Goal: Task Accomplishment & Management: Complete application form

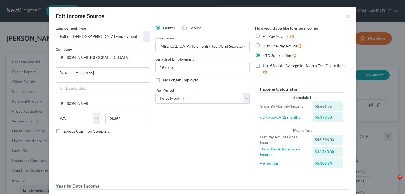
select select "0"
select select "50"
select select "1"
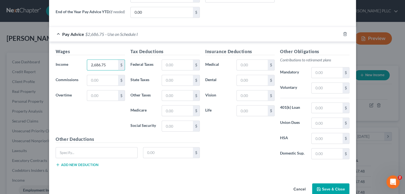
drag, startPoint x: 106, startPoint y: 65, endPoint x: 81, endPoint y: 65, distance: 25.0
click at [81, 65] on div "Income * 2,686.75 $" at bounding box center [90, 65] width 75 height 11
type input "1,002.00"
type input "2,132.51"
drag, startPoint x: 111, startPoint y: 94, endPoint x: 114, endPoint y: 92, distance: 3.7
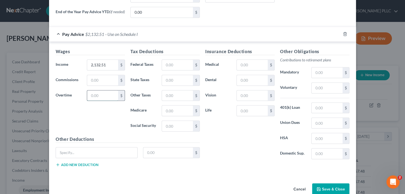
click at [111, 94] on input "text" at bounding box center [102, 96] width 31 height 10
type input "226.53"
click at [112, 65] on input "2,132.51" at bounding box center [102, 65] width 31 height 10
click at [105, 64] on input "2,132.51" at bounding box center [102, 65] width 31 height 10
type input "2"
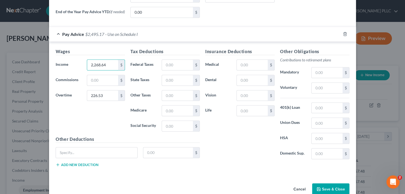
click at [74, 107] on div "Wages Income * 2,268.64 $ Commissions $ Overtime 226.53 $" at bounding box center [90, 92] width 75 height 88
click at [106, 67] on input "2,268.64" at bounding box center [102, 65] width 31 height 10
type input "2,448.71"
click at [87, 116] on div "Wages Income * 2,448.71 $ Commissions $ Overtime 226.53 $" at bounding box center [90, 92] width 75 height 88
click at [108, 95] on input "226.53" at bounding box center [102, 96] width 31 height 10
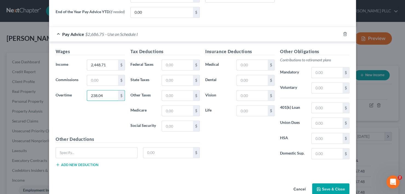
type input "238.04"
click at [93, 128] on div "Wages Income * 2,448.71 $ Commissions $ Overtime 238.04 $" at bounding box center [90, 92] width 75 height 88
click at [106, 62] on input "2,448.71" at bounding box center [102, 65] width 31 height 10
type input "2,460.22"
click at [103, 93] on input "238.04" at bounding box center [102, 96] width 31 height 10
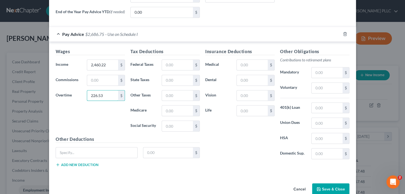
type input "226.53"
click at [107, 114] on div "Wages Income * 2,460.22 $ Commissions $ Overtime 226.53 $" at bounding box center [90, 92] width 75 height 88
click at [183, 67] on input "text" at bounding box center [177, 65] width 31 height 10
click at [179, 67] on input "text" at bounding box center [177, 65] width 31 height 10
type input "353.12"
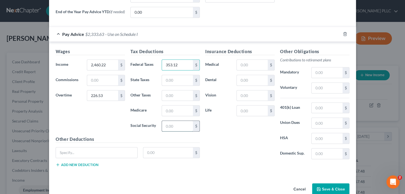
click at [168, 125] on input "text" at bounding box center [177, 126] width 31 height 10
type input "162.23"
click at [175, 110] on input "text" at bounding box center [177, 111] width 31 height 10
type input "37.94"
click at [329, 139] on input "text" at bounding box center [327, 138] width 31 height 10
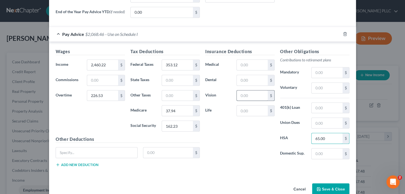
type input "65.00"
click at [251, 98] on input "text" at bounding box center [252, 96] width 31 height 10
type input "5.13"
click at [82, 150] on input "text" at bounding box center [96, 153] width 81 height 10
click at [63, 151] on input "FAmily" at bounding box center [96, 153] width 81 height 10
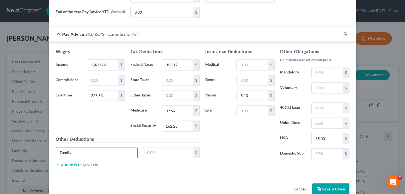
click at [72, 150] on input "Family" at bounding box center [96, 153] width 81 height 10
type input "Family Leave/Long Term Care/WA WC Tax EE"
click at [160, 155] on input "text" at bounding box center [168, 153] width 50 height 10
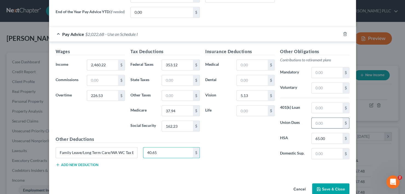
type input "40.65"
click at [324, 123] on input "text" at bounding box center [327, 123] width 31 height 10
type input "45.00"
click at [86, 165] on button "Add new deduction" at bounding box center [77, 165] width 43 height 4
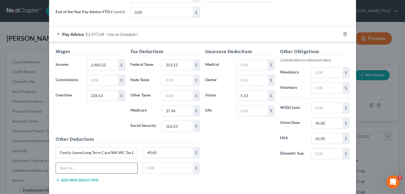
drag, startPoint x: 73, startPoint y: 165, endPoint x: 63, endPoint y: 171, distance: 12.0
click at [73, 165] on input "text" at bounding box center [96, 168] width 81 height 10
type input "UNUM STD"
click at [162, 167] on input "text" at bounding box center [168, 168] width 50 height 10
type input "12.16"
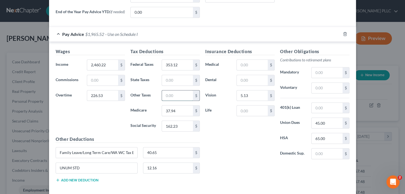
click at [178, 95] on input "text" at bounding box center [177, 96] width 31 height 10
type input "32.51"
click at [251, 155] on div "Insurance Deductions Medical $ Dental $ Vision 5.13 $ Life $" at bounding box center [240, 106] width 75 height 116
click at [90, 179] on button "Add new deduction" at bounding box center [77, 180] width 43 height 4
click at [93, 182] on input "text" at bounding box center [96, 183] width 81 height 10
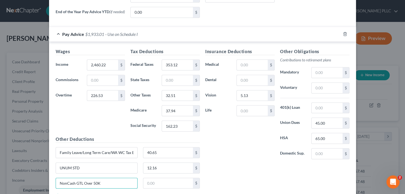
type input "NonCash GTL Over 50K"
click at [164, 177] on div "UNUM STD 12.16 $" at bounding box center [128, 170] width 150 height 15
drag, startPoint x: 165, startPoint y: 181, endPoint x: 168, endPoint y: 180, distance: 3.1
click at [165, 181] on input "text" at bounding box center [168, 183] width 50 height 10
type input "11.51"
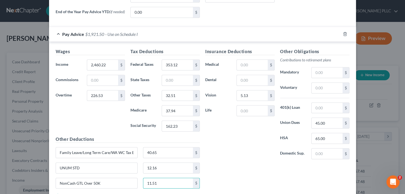
click at [238, 159] on div "Insurance Deductions Medical $ Dental $ Vision 5.13 $ Life $" at bounding box center [240, 106] width 75 height 116
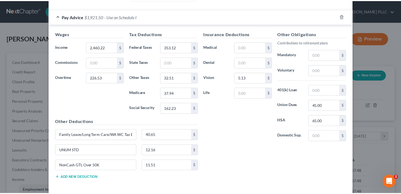
scroll to position [269, 0]
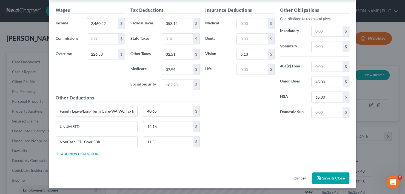
click at [329, 180] on button "Save & Close" at bounding box center [330, 179] width 37 height 12
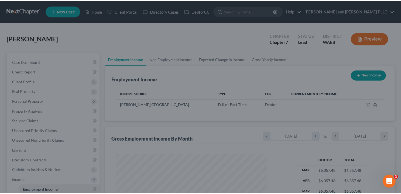
scroll to position [274253, 274188]
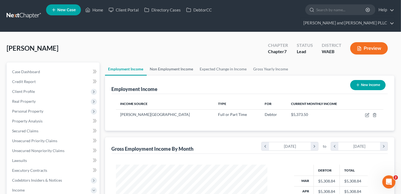
click at [168, 63] on link "Non Employment Income" at bounding box center [172, 69] width 50 height 13
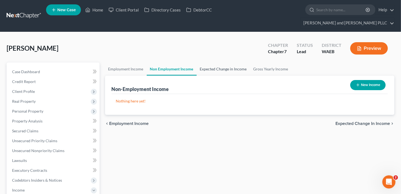
click at [200, 63] on link "Expected Change in Income" at bounding box center [223, 69] width 53 height 13
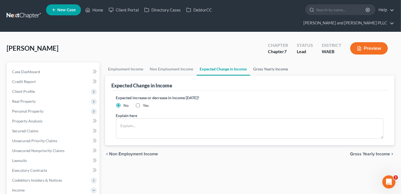
click at [269, 63] on link "Gross Yearly Income" at bounding box center [270, 69] width 41 height 13
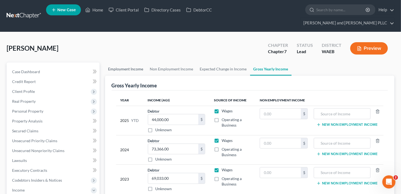
click at [119, 63] on link "Employment Income" at bounding box center [126, 69] width 42 height 13
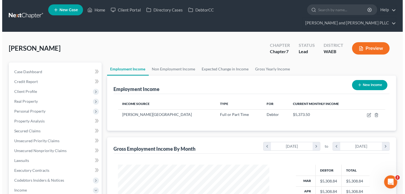
scroll to position [98, 163]
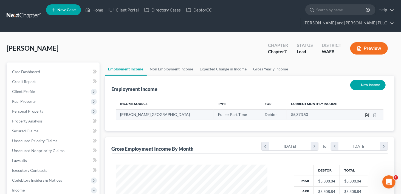
click at [367, 113] on icon "button" at bounding box center [368, 114] width 2 height 2
select select "0"
select select "50"
select select "1"
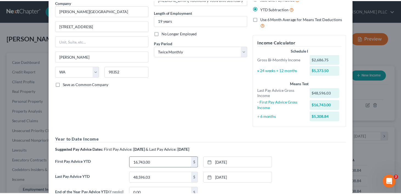
scroll to position [106, 0]
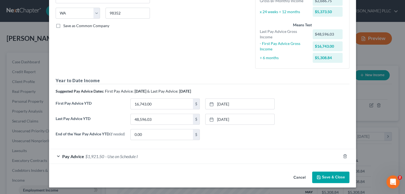
click at [326, 179] on button "Save & Close" at bounding box center [330, 178] width 37 height 12
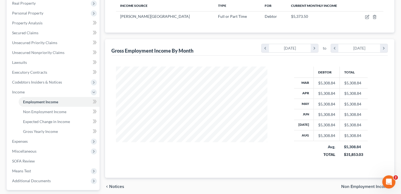
scroll to position [110, 0]
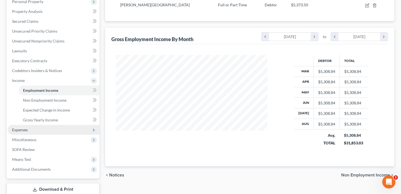
drag, startPoint x: 15, startPoint y: 117, endPoint x: 32, endPoint y: 120, distance: 16.7
click at [15, 128] on span "Expenses" at bounding box center [20, 130] width 16 height 5
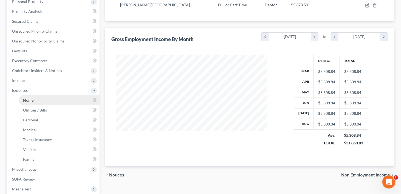
click at [28, 98] on span "Home" at bounding box center [28, 100] width 10 height 5
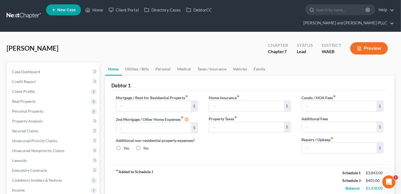
type input "1,650.00"
radio input "true"
click at [311, 143] on input "text" at bounding box center [339, 148] width 75 height 10
type input "55.87"
click at [143, 63] on link "Utilities / Bills" at bounding box center [137, 69] width 30 height 13
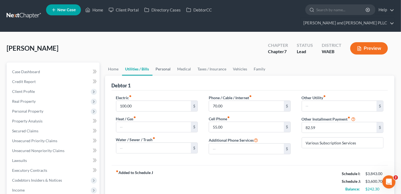
click at [167, 63] on link "Personal" at bounding box center [164, 69] width 22 height 13
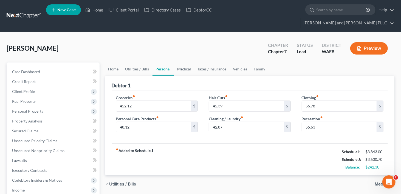
click at [179, 63] on link "Medical" at bounding box center [184, 69] width 20 height 13
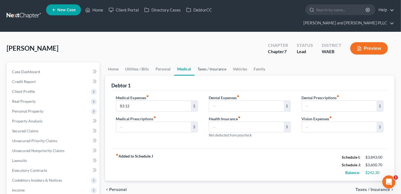
click at [208, 63] on link "Taxes / Insurance" at bounding box center [212, 69] width 35 height 13
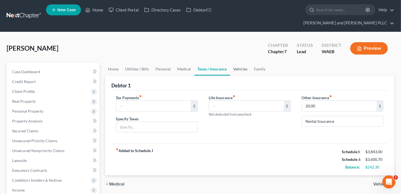
click at [240, 63] on link "Vehicles" at bounding box center [240, 69] width 21 height 13
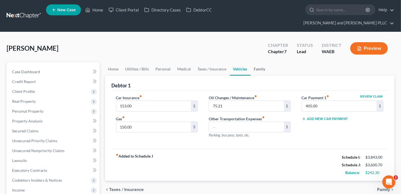
click at [258, 63] on link "Family" at bounding box center [260, 69] width 18 height 13
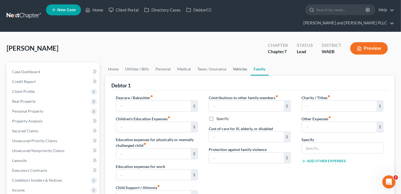
click at [243, 63] on link "Vehicles" at bounding box center [240, 69] width 21 height 13
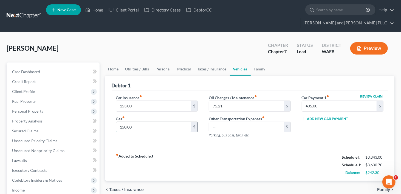
click at [122, 122] on input "150.00" at bounding box center [153, 127] width 75 height 10
type input "2"
type input "189.49"
click at [153, 63] on link "Personal" at bounding box center [164, 69] width 22 height 13
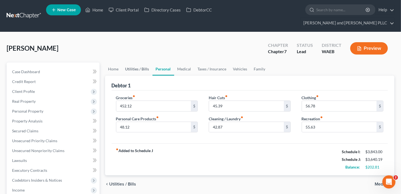
click at [143, 63] on link "Utilities / Bills" at bounding box center [137, 69] width 30 height 13
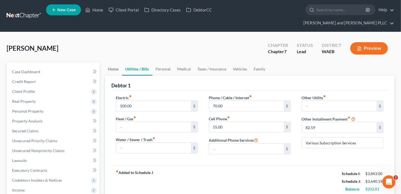
click at [112, 63] on link "Home" at bounding box center [113, 69] width 17 height 13
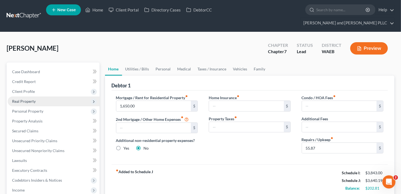
click at [21, 99] on span "Real Property" at bounding box center [24, 101] width 24 height 5
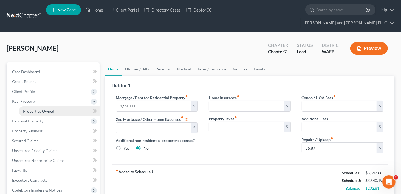
click at [26, 109] on span "Properties Owned" at bounding box center [38, 111] width 31 height 5
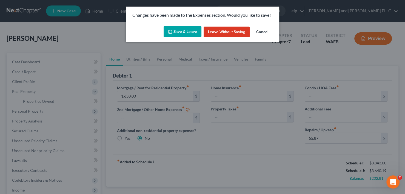
click at [173, 34] on button "Save & Leave" at bounding box center [183, 32] width 38 height 12
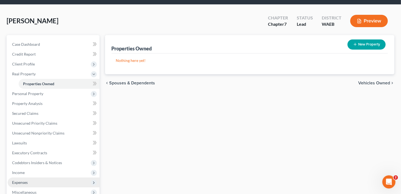
scroll to position [82, 0]
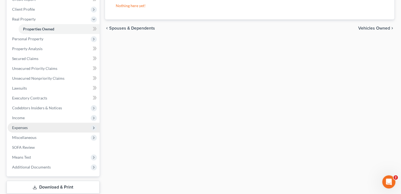
click at [30, 123] on span "Expenses" at bounding box center [54, 128] width 92 height 10
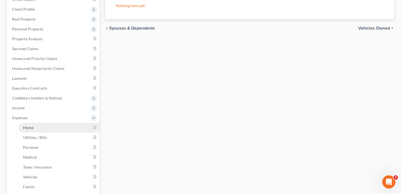
click at [35, 123] on link "Home" at bounding box center [59, 128] width 81 height 10
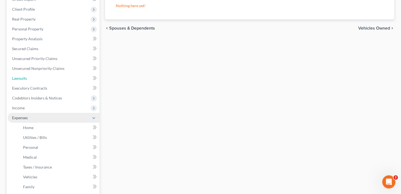
scroll to position [25, 0]
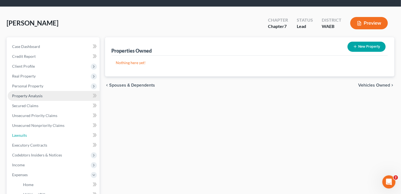
drag, startPoint x: 27, startPoint y: 117, endPoint x: 39, endPoint y: 112, distance: 13.0
click at [27, 117] on ul "Case Dashboard Payments Invoices Payments Payments Credit Report Client Profile" at bounding box center [54, 165] width 92 height 247
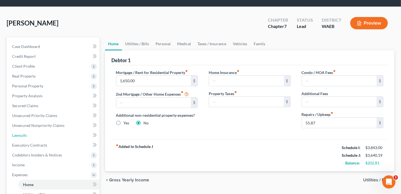
scroll to position [0, 0]
